Goal: Task Accomplishment & Management: Manage account settings

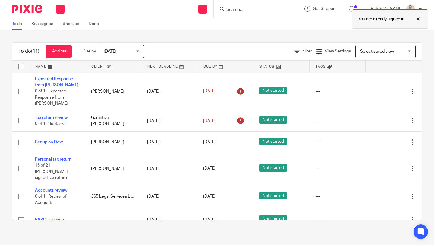
click at [416, 17] on div at bounding box center [413, 18] width 16 height 7
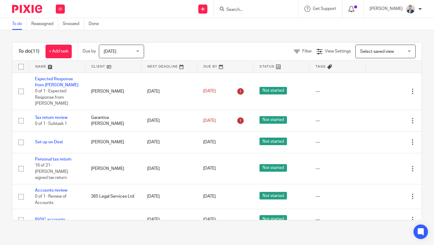
click at [354, 10] on icon at bounding box center [351, 9] width 6 height 6
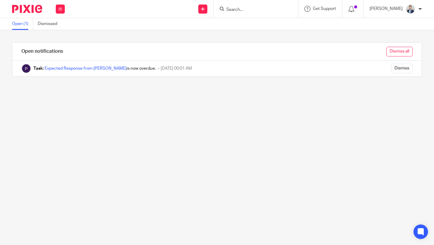
click at [404, 50] on input "Dismiss all" at bounding box center [399, 52] width 26 height 10
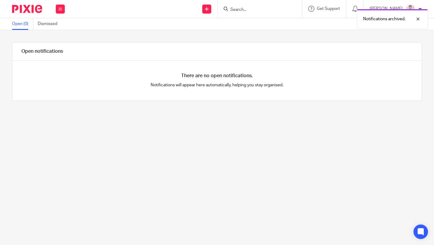
click at [55, 8] on div "Work Email Clients Team Reports Settings" at bounding box center [60, 9] width 21 height 18
click at [57, 8] on button at bounding box center [60, 9] width 9 height 9
click at [57, 9] on button at bounding box center [60, 9] width 9 height 9
click at [58, 27] on link "Work" at bounding box center [57, 28] width 10 height 4
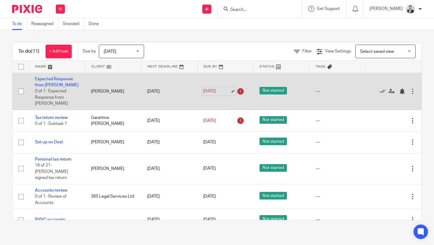
click at [217, 88] on link "12 Sep 2025" at bounding box center [216, 91] width 27 height 6
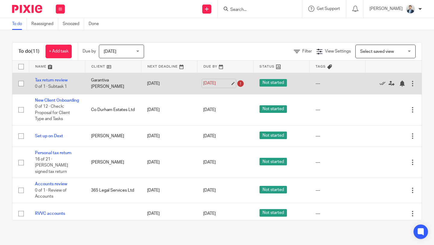
click at [215, 82] on link "13 Sep 2025" at bounding box center [216, 83] width 27 height 6
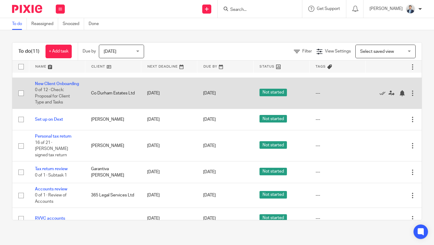
scroll to position [15, 0]
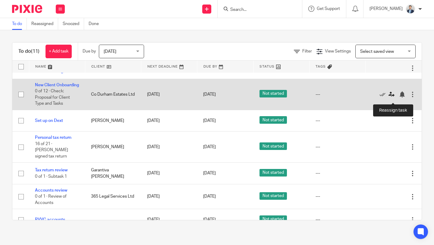
click at [392, 97] on icon at bounding box center [391, 94] width 6 height 6
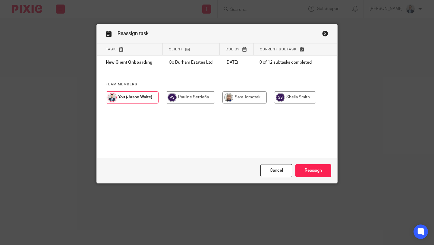
click at [288, 96] on input "radio" at bounding box center [295, 97] width 42 height 12
radio input "true"
click at [314, 164] on input "Reassign" at bounding box center [313, 170] width 36 height 13
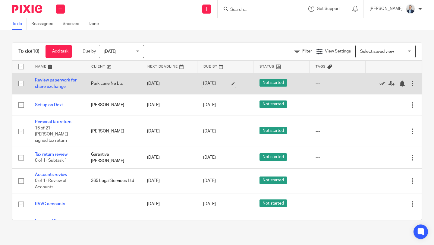
click at [220, 83] on link "[DATE]" at bounding box center [216, 83] width 27 height 6
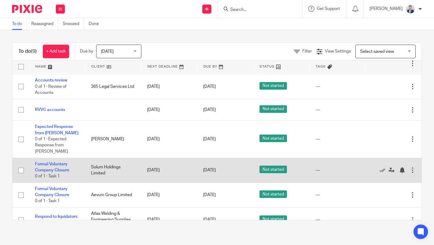
scroll to position [76, 0]
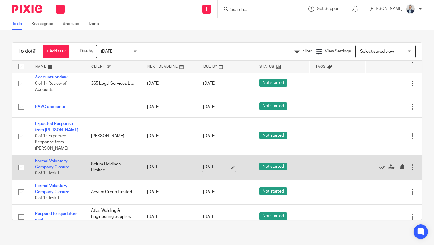
click at [218, 164] on link "[DATE]" at bounding box center [216, 167] width 27 height 6
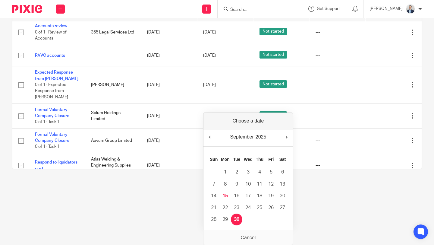
scroll to position [0, 0]
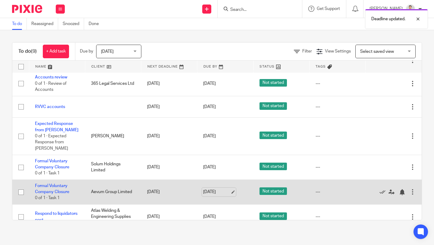
click at [217, 189] on link "[DATE]" at bounding box center [216, 192] width 27 height 6
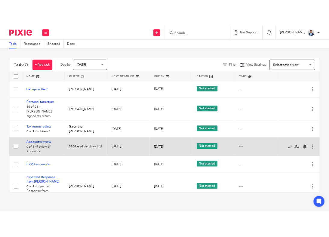
scroll to position [25, 0]
